Goal: Information Seeking & Learning: Learn about a topic

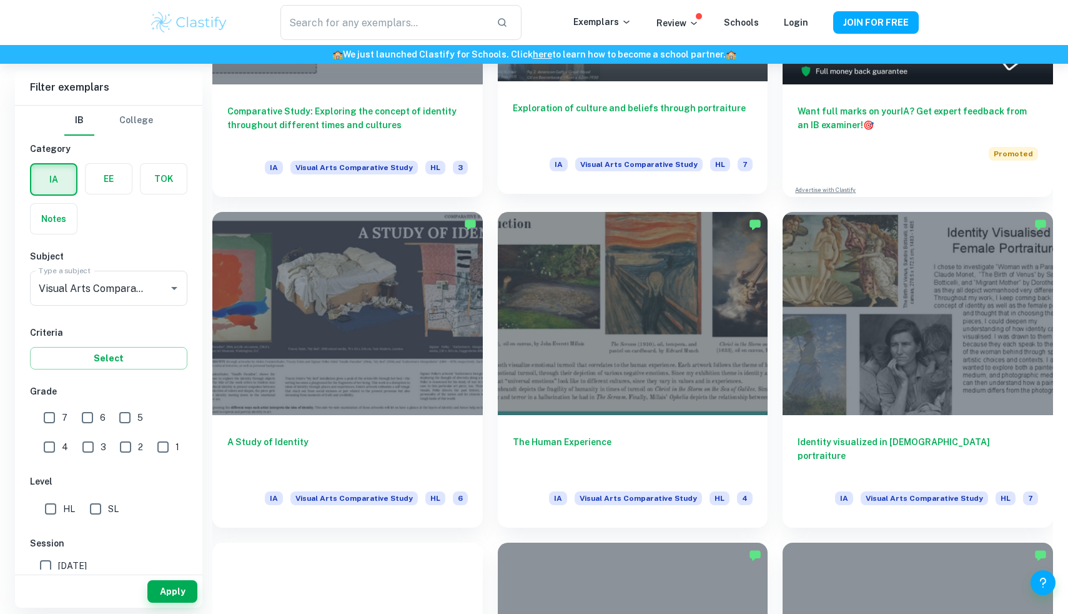
scroll to position [479, 0]
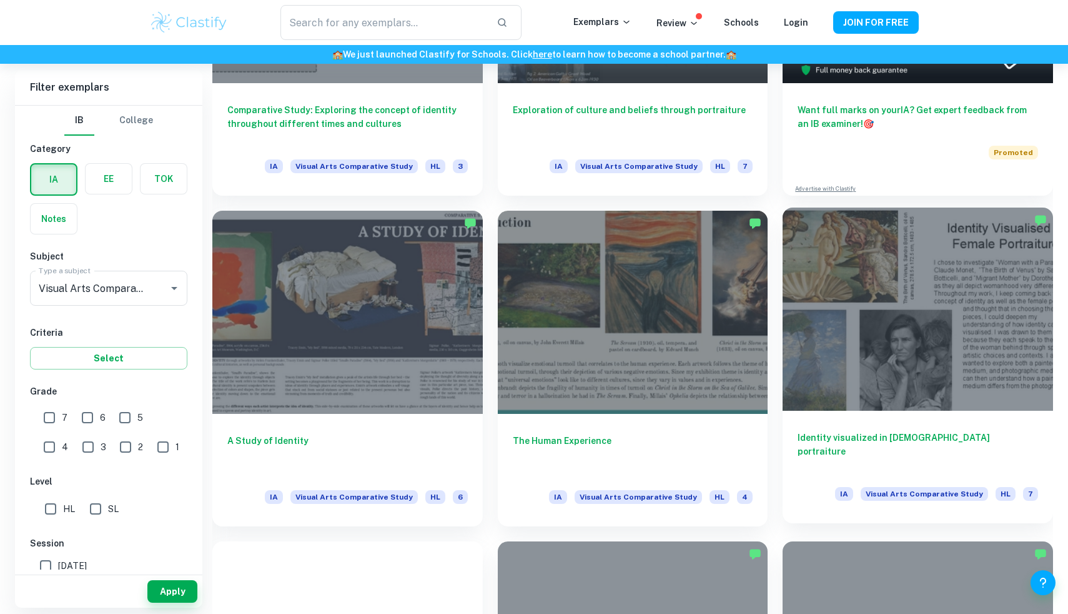
click at [944, 335] on div at bounding box center [918, 308] width 271 height 202
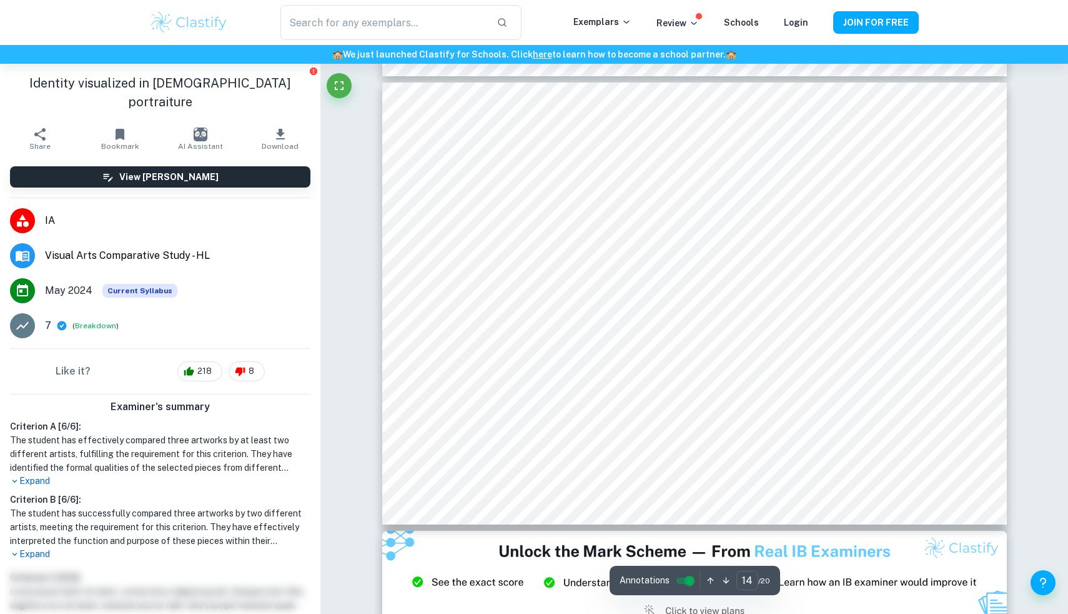
scroll to position [6061, 0]
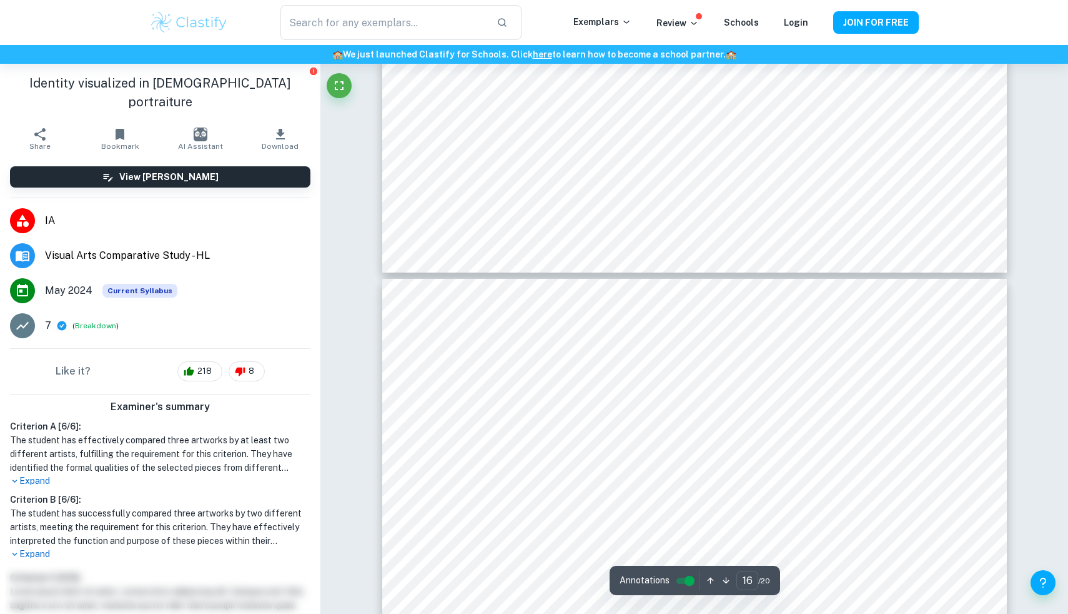
type input "17"
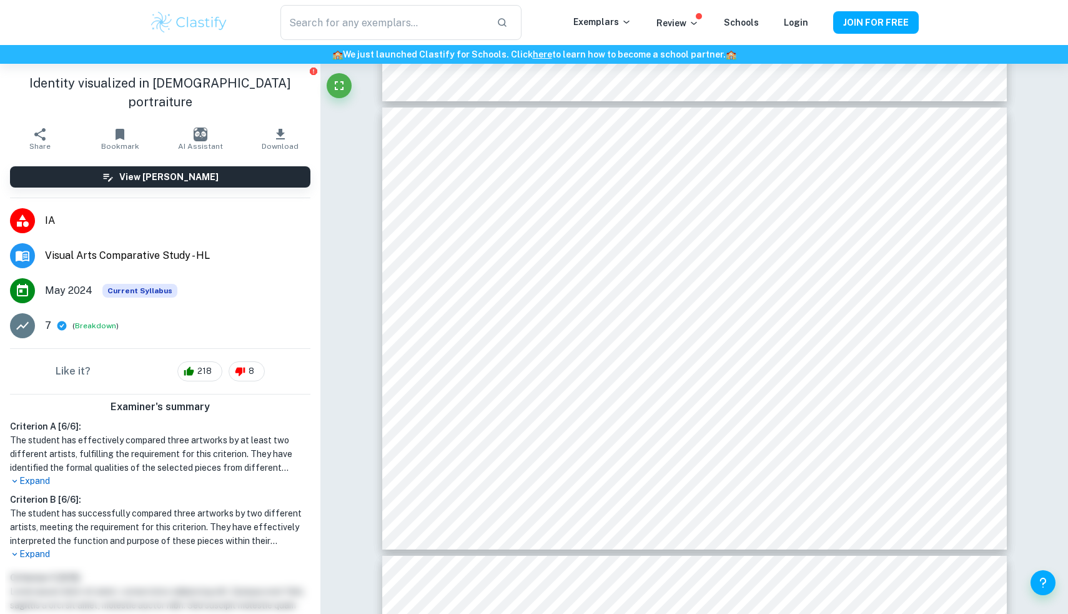
scroll to position [7550, 0]
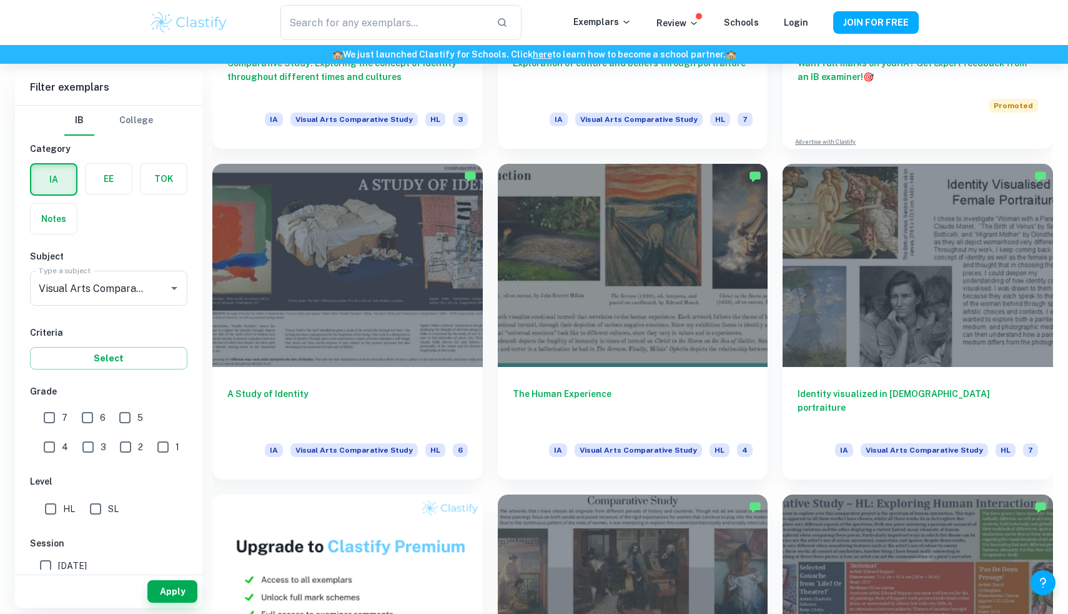
scroll to position [529, 0]
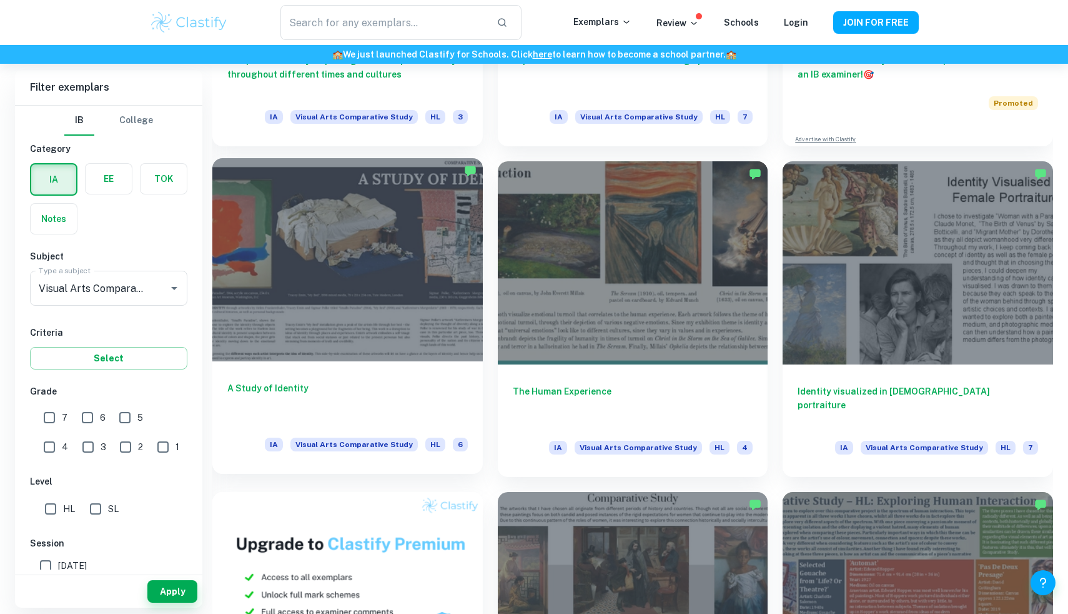
click at [397, 349] on div at bounding box center [347, 259] width 271 height 202
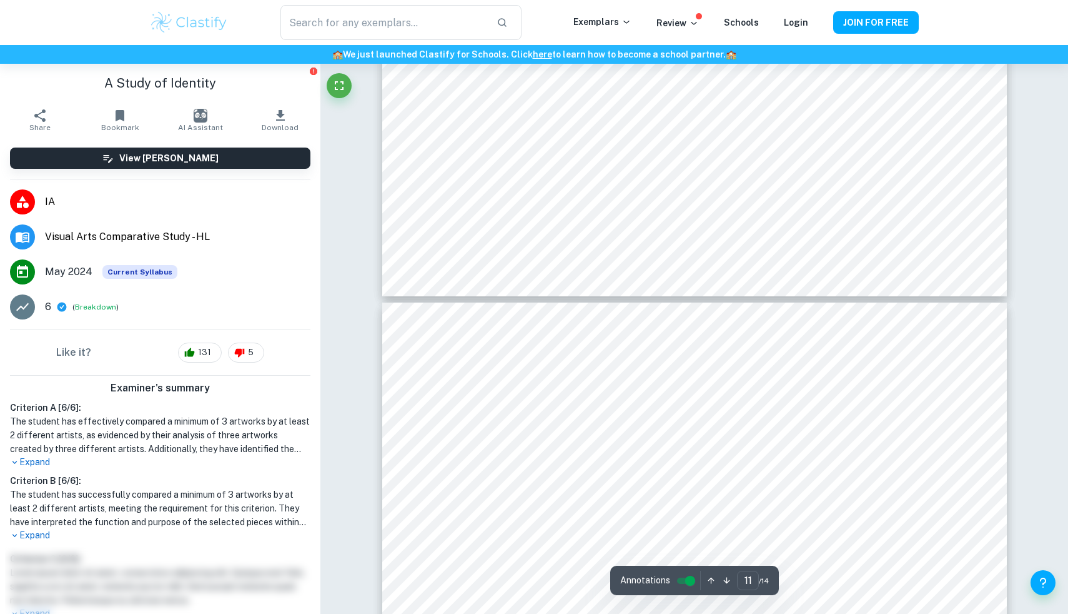
type input "10"
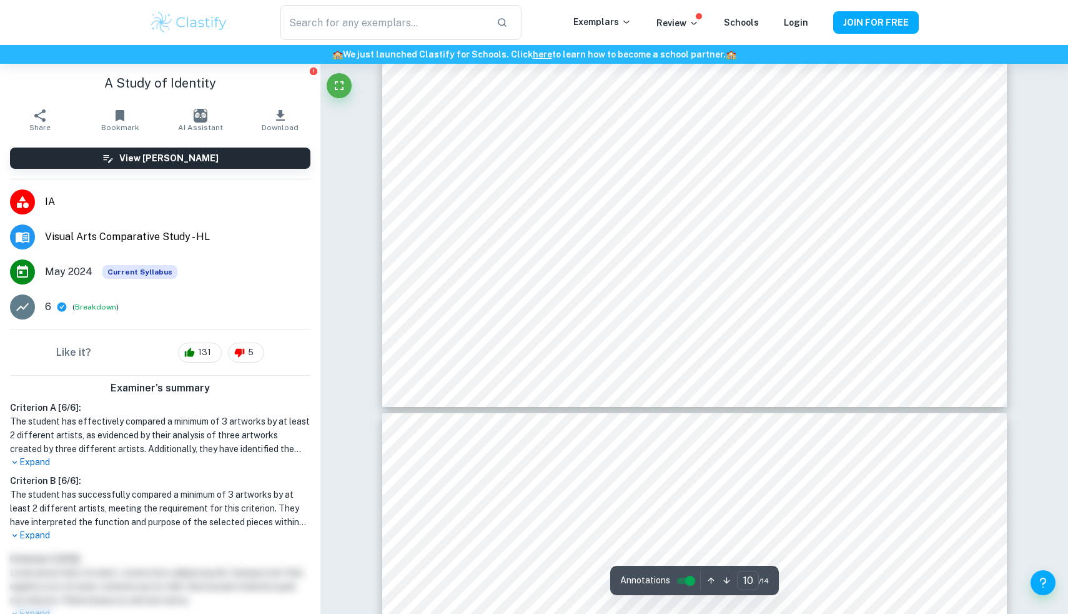
scroll to position [3513, 0]
